Goal: Use online tool/utility: Utilize a website feature to perform a specific function

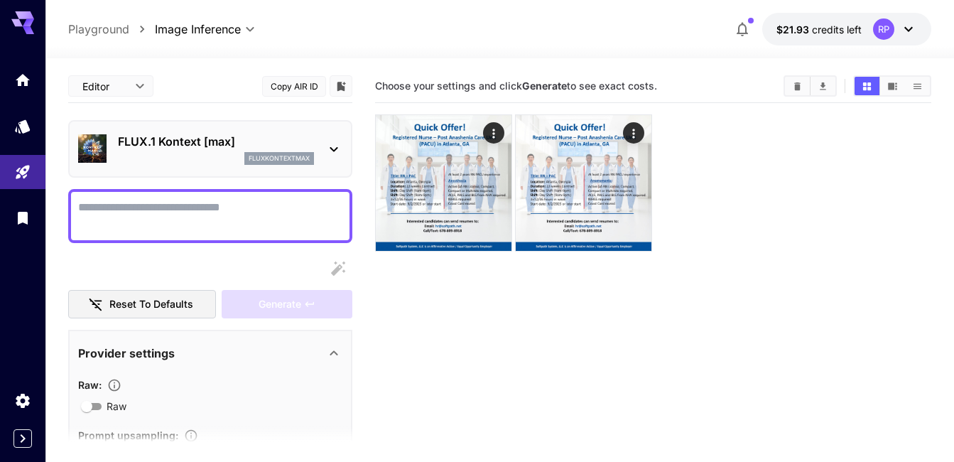
click at [339, 150] on icon at bounding box center [333, 149] width 17 height 17
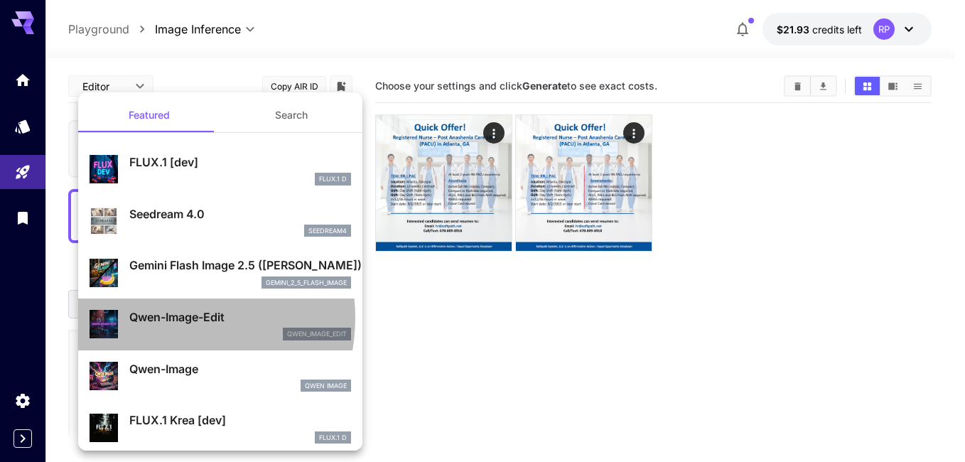
click at [163, 318] on p "Qwen-Image-Edit" at bounding box center [240, 316] width 222 height 17
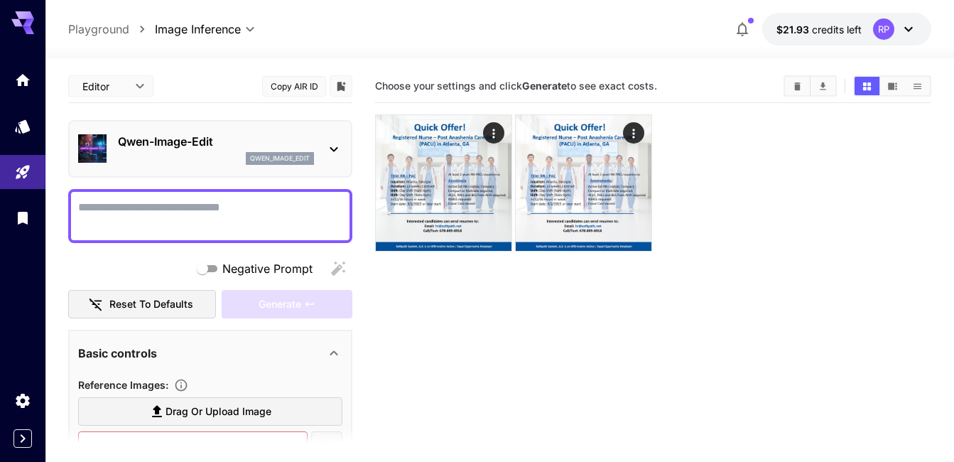
click at [335, 146] on icon at bounding box center [333, 149] width 17 height 17
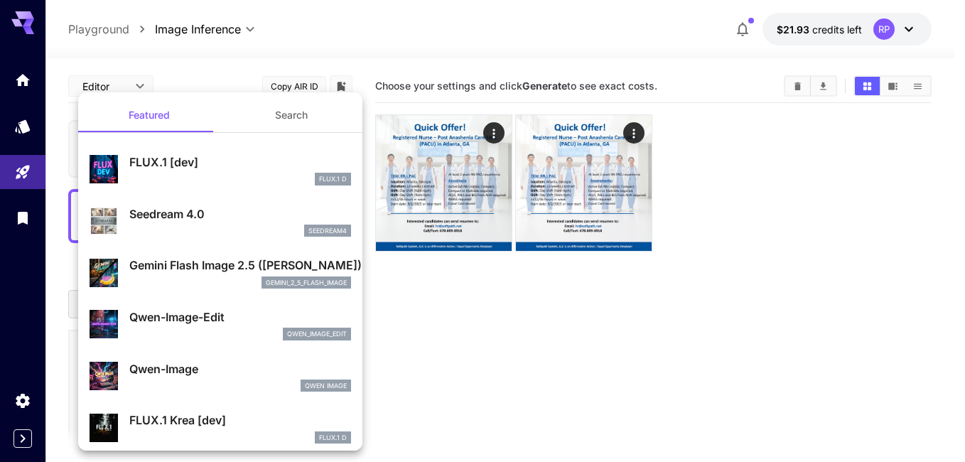
click at [530, 376] on div at bounding box center [482, 231] width 965 height 462
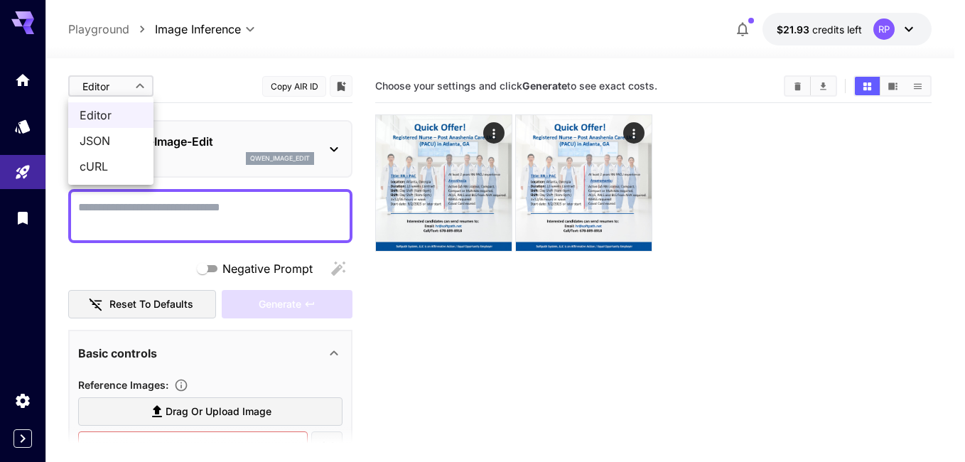
click at [138, 85] on body "**********" at bounding box center [482, 287] width 965 height 574
click at [107, 141] on span "JSON" at bounding box center [111, 140] width 63 height 17
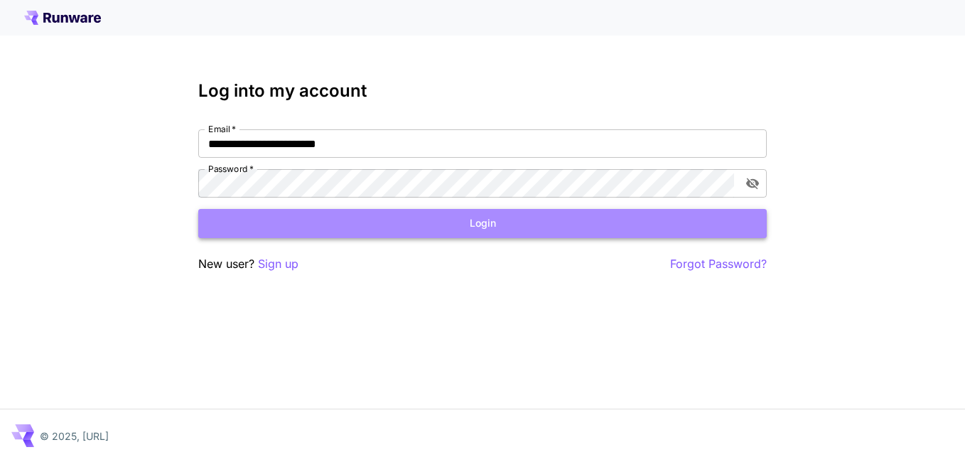
click at [461, 228] on button "Login" at bounding box center [482, 223] width 568 height 29
